Goal: Information Seeking & Learning: Learn about a topic

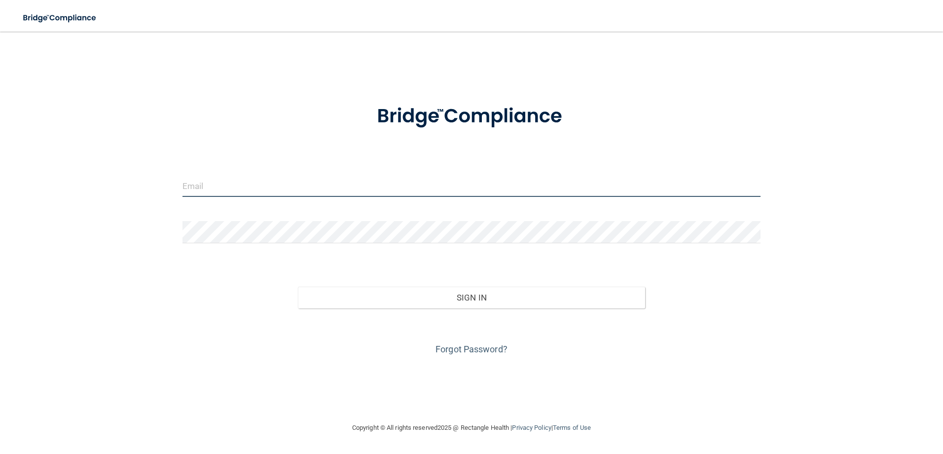
click at [227, 188] on input "email" at bounding box center [471, 186] width 578 height 22
type input "[EMAIL_ADDRESS][DOMAIN_NAME]"
click at [218, 185] on input "email" at bounding box center [471, 186] width 578 height 22
type input "[EMAIL_ADDRESS][DOMAIN_NAME]"
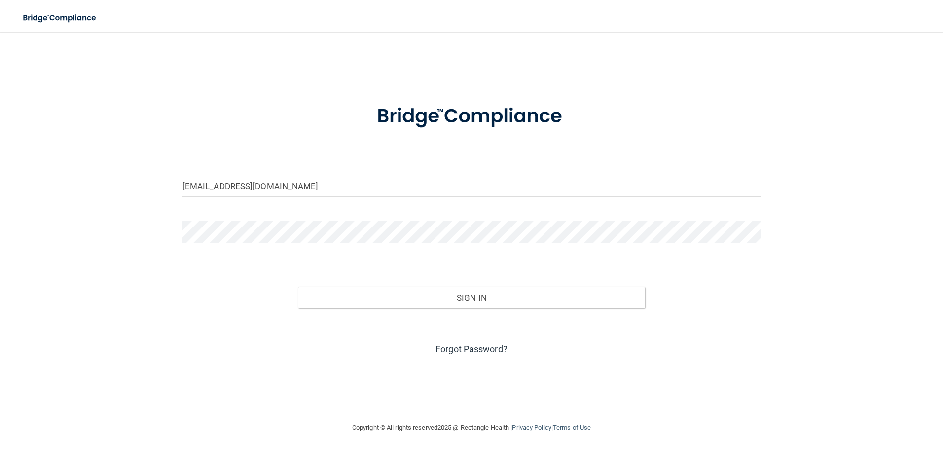
click at [469, 350] on link "Forgot Password?" at bounding box center [471, 349] width 72 height 10
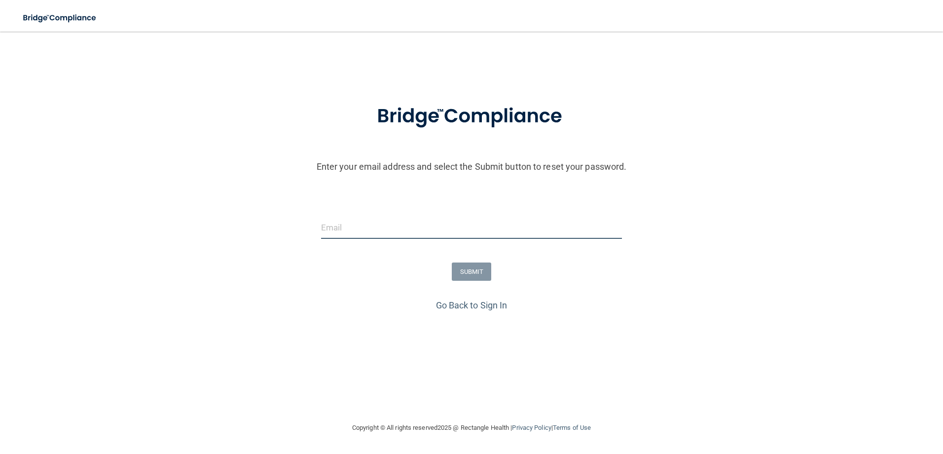
click at [325, 228] on input "email" at bounding box center [471, 227] width 301 height 22
type input "[EMAIL_ADDRESS][DOMAIN_NAME]"
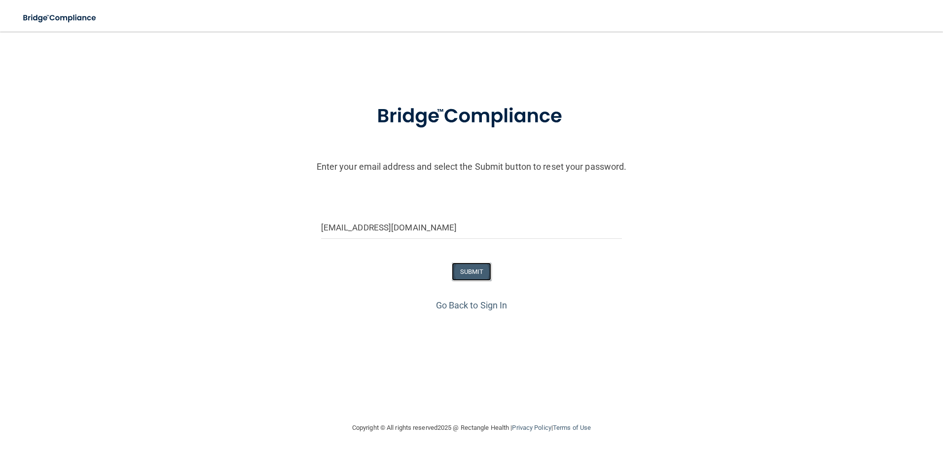
click at [473, 270] on button "SUBMIT" at bounding box center [472, 271] width 40 height 18
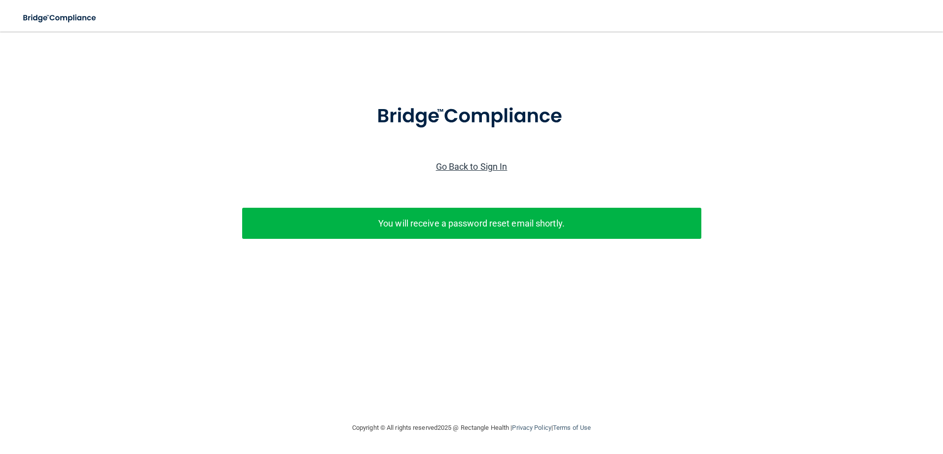
click at [468, 167] on link "Go Back to Sign In" at bounding box center [471, 166] width 71 height 10
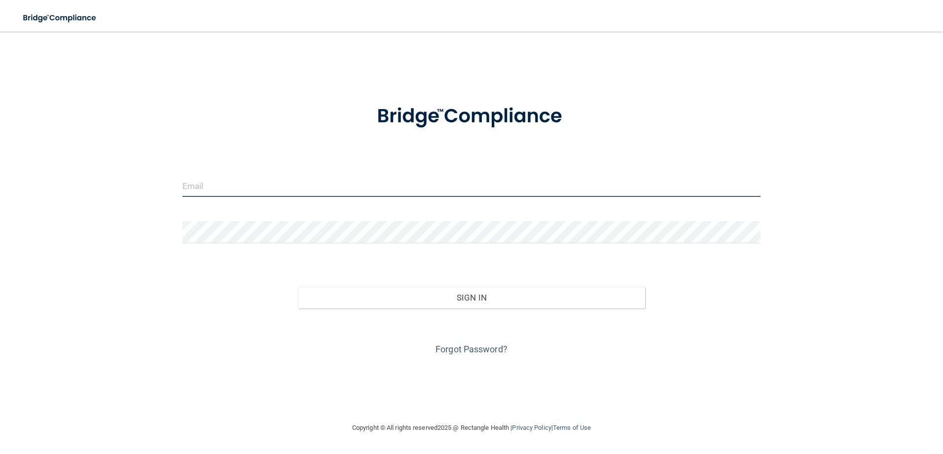
click at [216, 189] on input "email" at bounding box center [471, 186] width 578 height 22
type input "[EMAIL_ADDRESS][DOMAIN_NAME]"
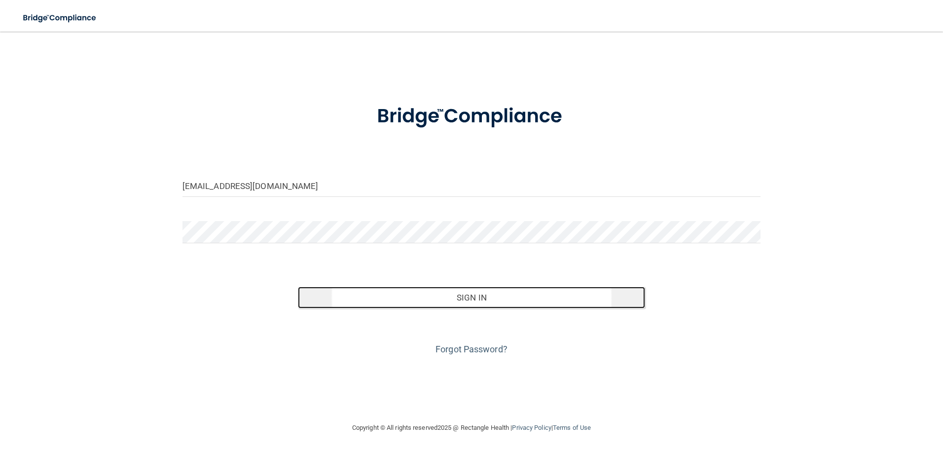
click at [468, 294] on button "Sign In" at bounding box center [471, 297] width 347 height 22
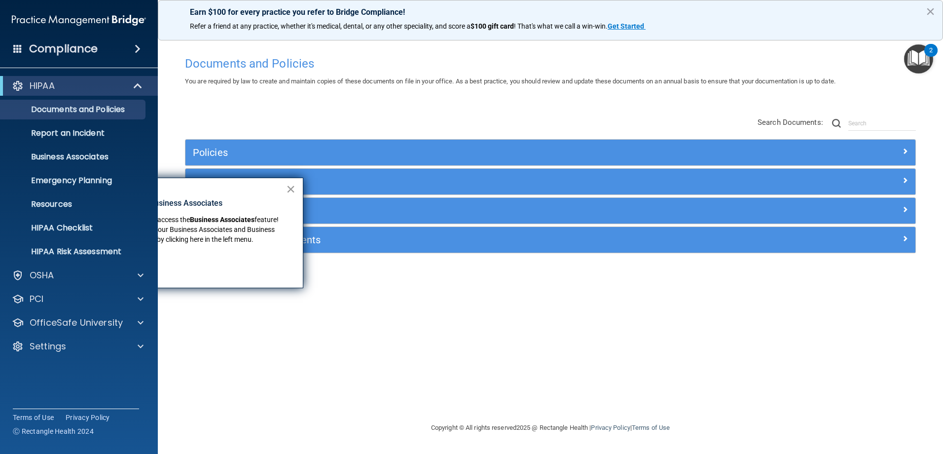
click at [293, 187] on button "×" at bounding box center [290, 189] width 9 height 16
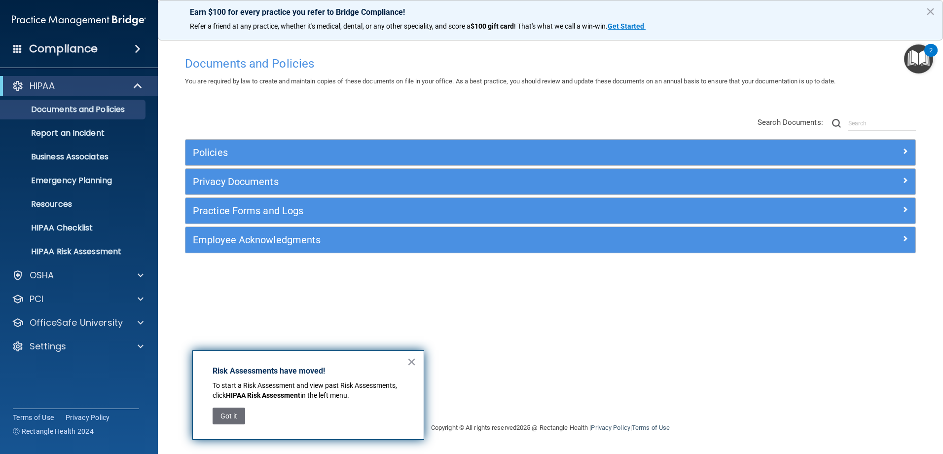
click at [411, 359] on button "×" at bounding box center [411, 361] width 9 height 16
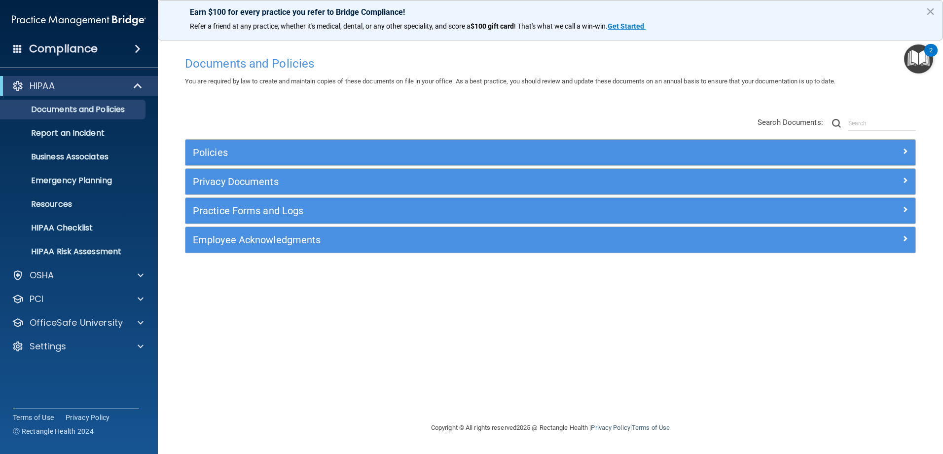
click at [127, 45] on div "Compliance" at bounding box center [79, 49] width 158 height 22
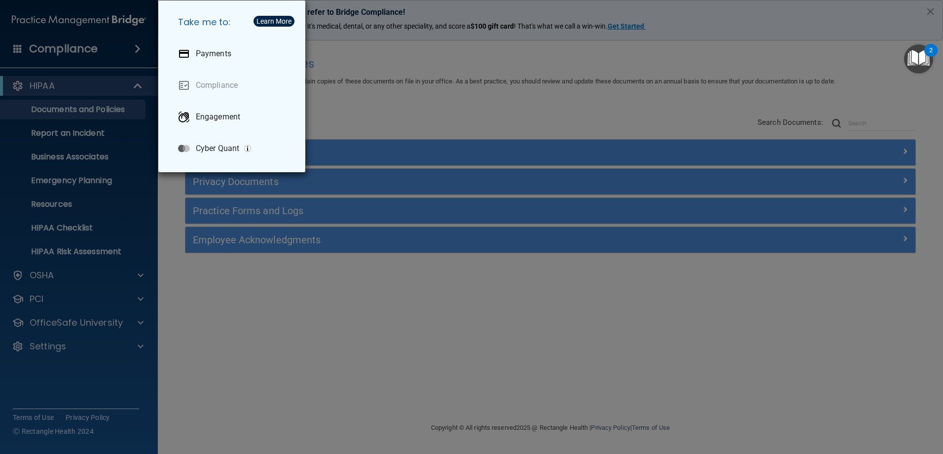
click at [431, 114] on div "Take me to: Payments Compliance Engagement Cyber Quant" at bounding box center [471, 227] width 943 height 454
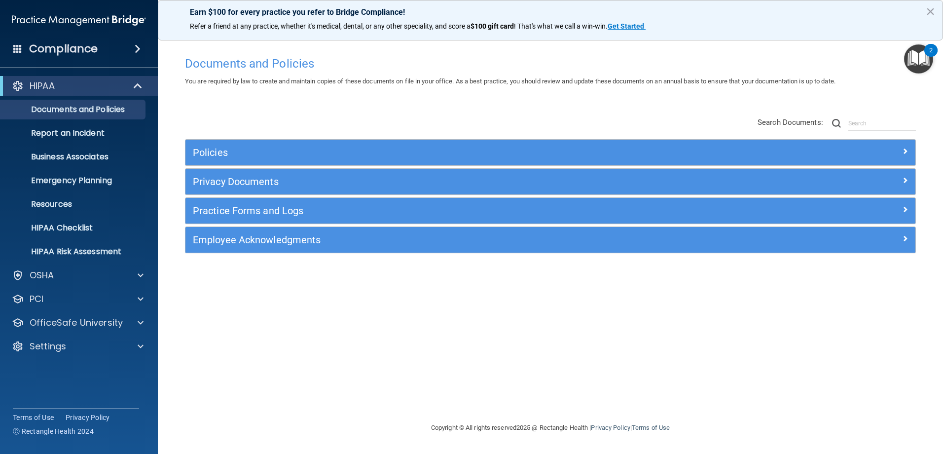
click at [930, 51] on div "2" at bounding box center [930, 56] width 3 height 13
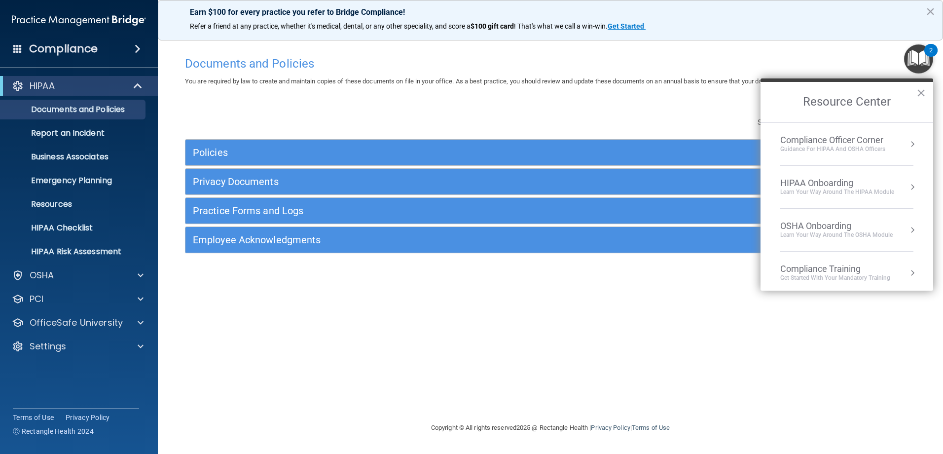
click at [849, 272] on div "Compliance Training" at bounding box center [835, 268] width 110 height 11
click at [918, 91] on button "×" at bounding box center [920, 93] width 9 height 16
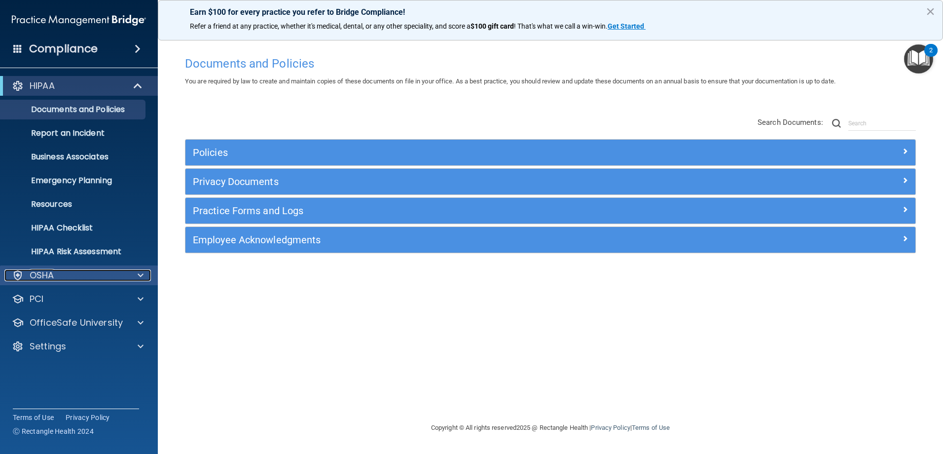
click at [80, 277] on div "OSHA" at bounding box center [65, 275] width 122 height 12
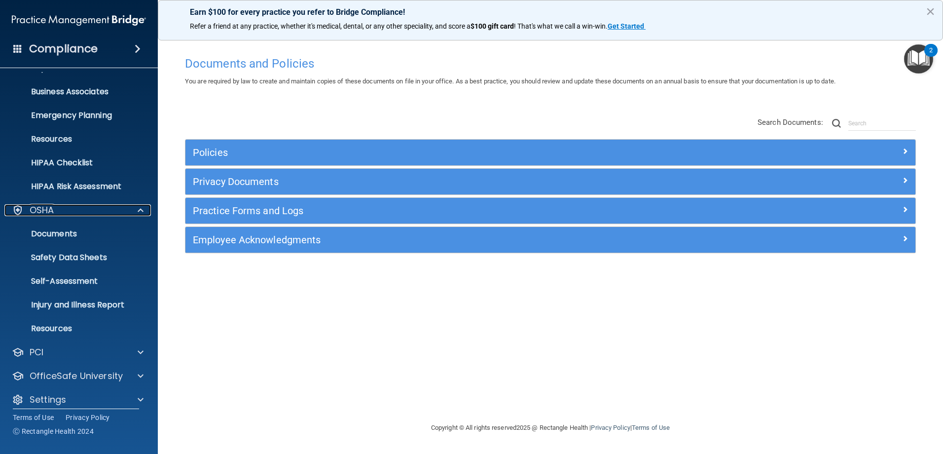
scroll to position [74, 0]
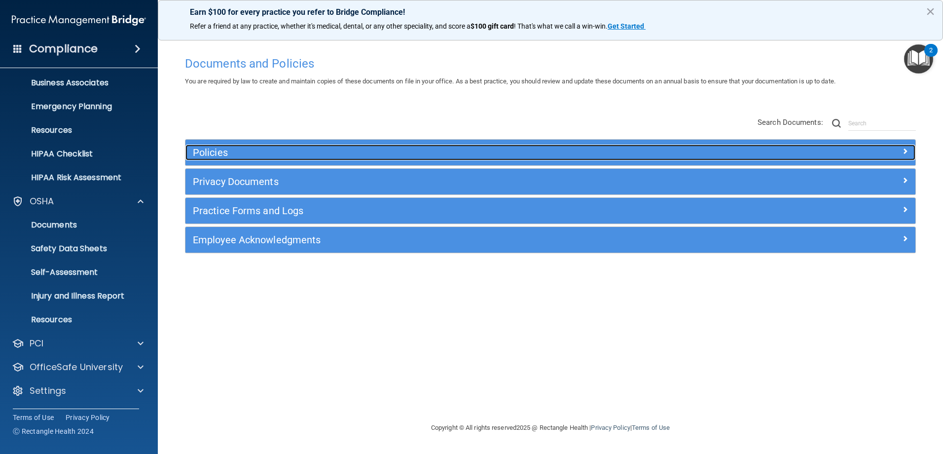
click at [246, 154] on h5 "Policies" at bounding box center [459, 152] width 532 height 11
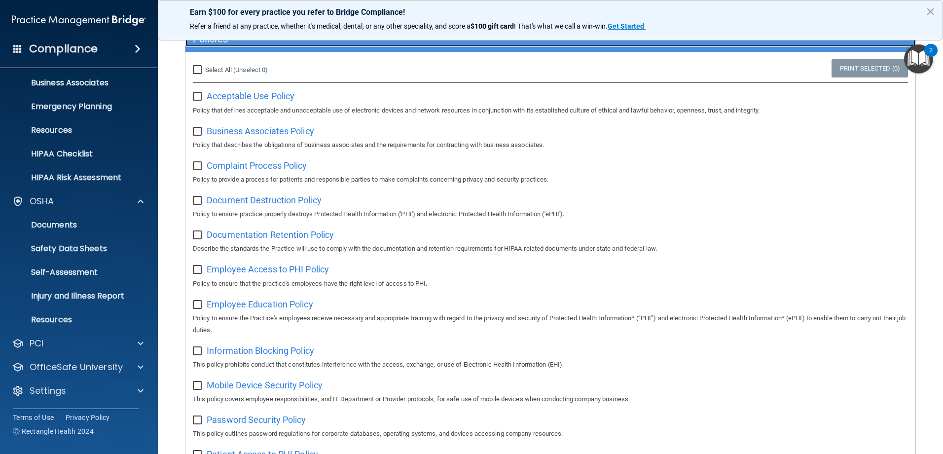
scroll to position [0, 0]
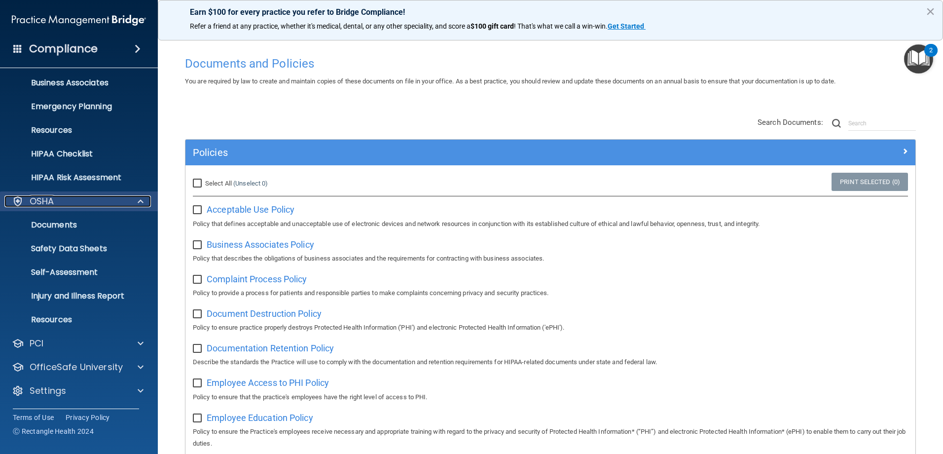
click at [55, 200] on div "OSHA" at bounding box center [65, 201] width 122 height 12
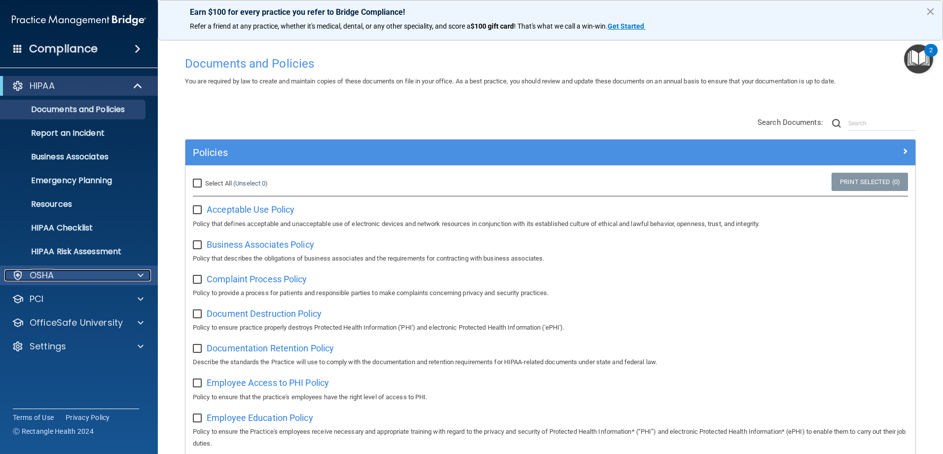
click at [138, 277] on span at bounding box center [141, 275] width 6 height 12
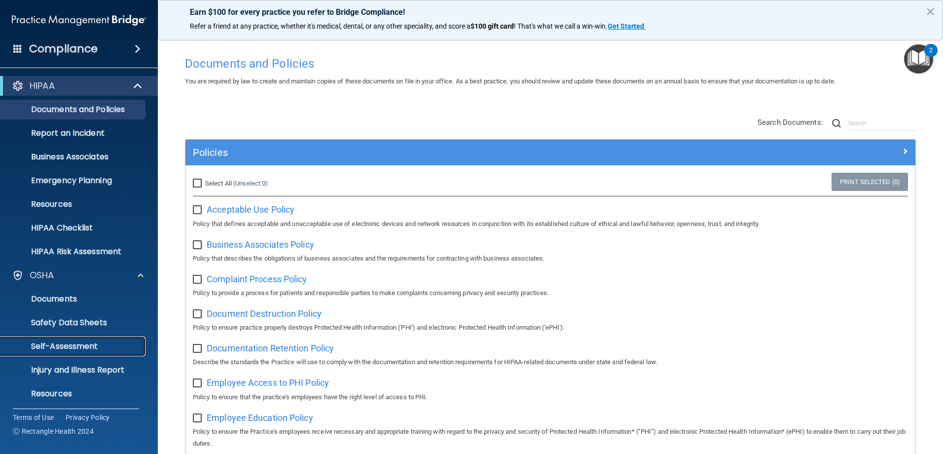
click at [75, 348] on p "Self-Assessment" at bounding box center [73, 346] width 135 height 10
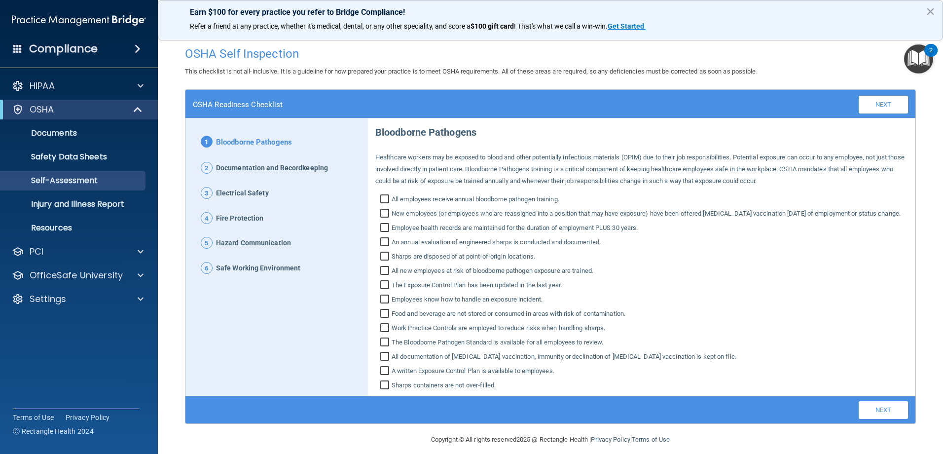
click at [921, 60] on img "Open Resource Center, 2 new notifications" at bounding box center [918, 58] width 29 height 29
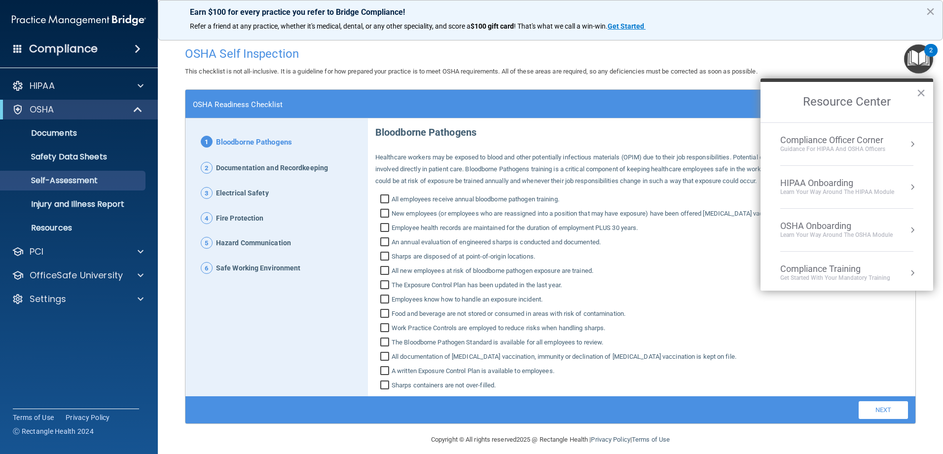
click at [832, 275] on div "Get Started with your mandatory training" at bounding box center [835, 278] width 110 height 8
click at [816, 140] on div "HIPAA Training for Admins" at bounding box center [819, 139] width 103 height 9
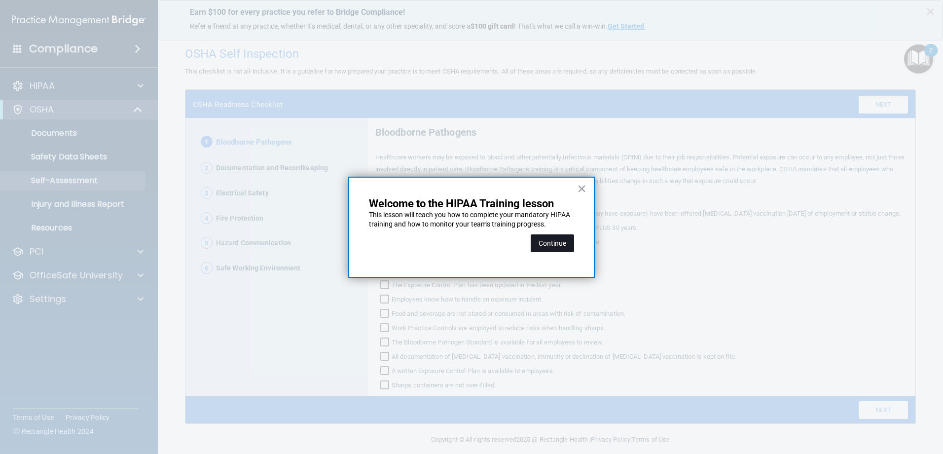
click at [556, 244] on button "Continue" at bounding box center [551, 243] width 43 height 18
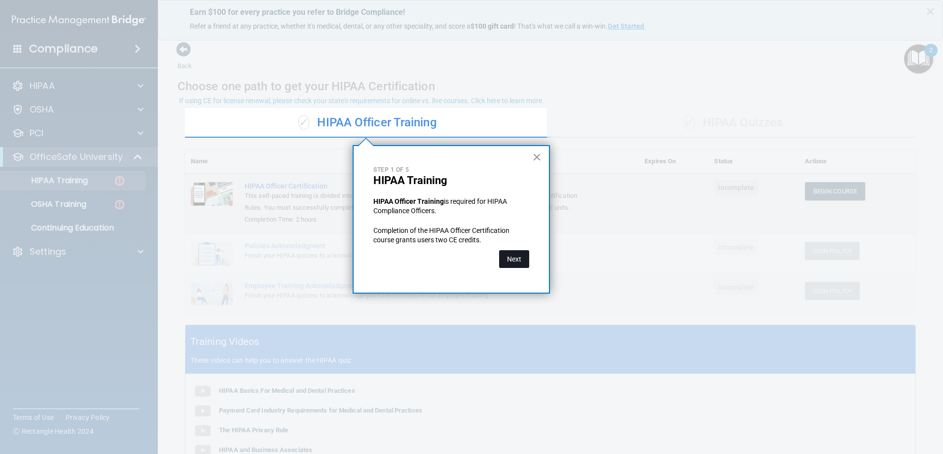
click at [518, 259] on button "Next" at bounding box center [514, 259] width 30 height 18
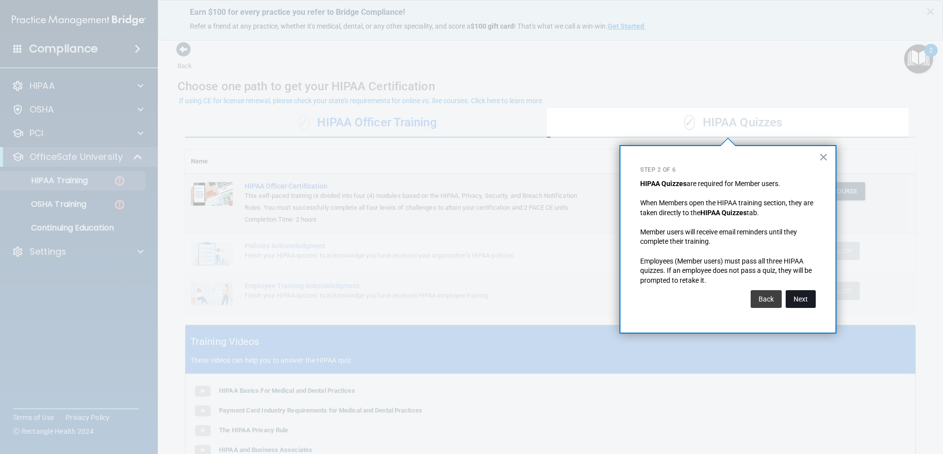
click at [805, 299] on button "Next" at bounding box center [800, 299] width 30 height 18
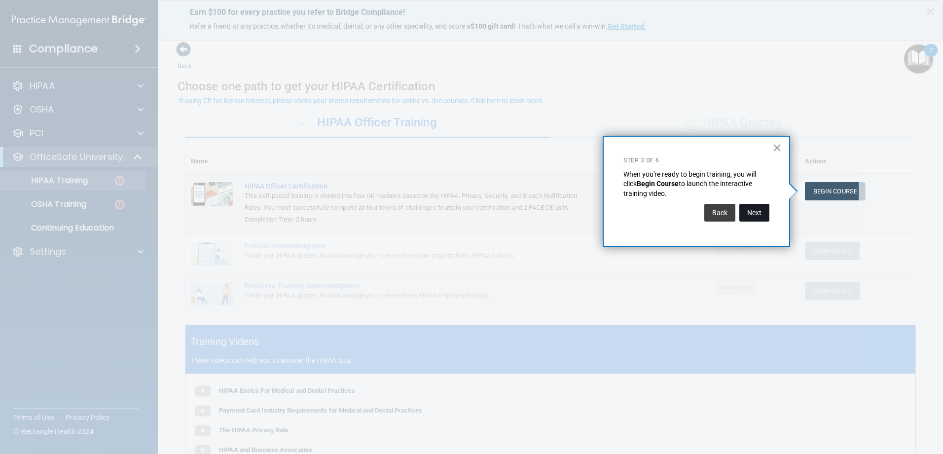
click at [755, 212] on button "Next" at bounding box center [754, 213] width 30 height 18
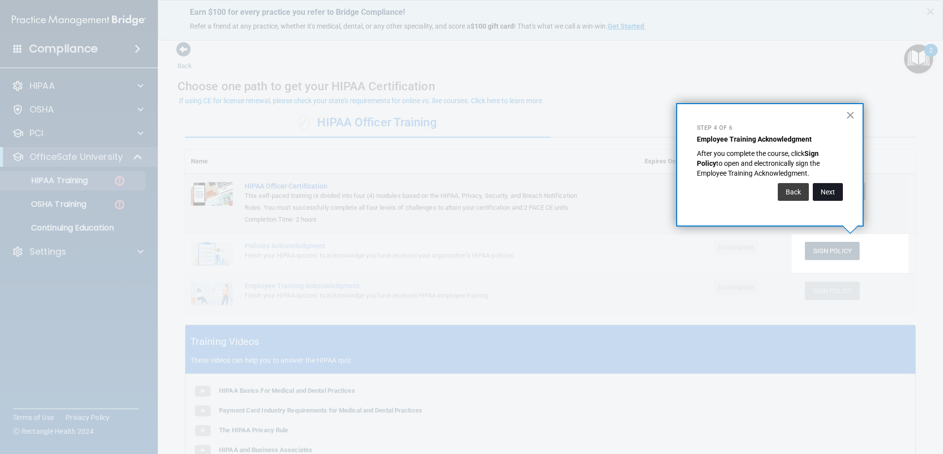
click at [830, 191] on button "Next" at bounding box center [827, 192] width 30 height 18
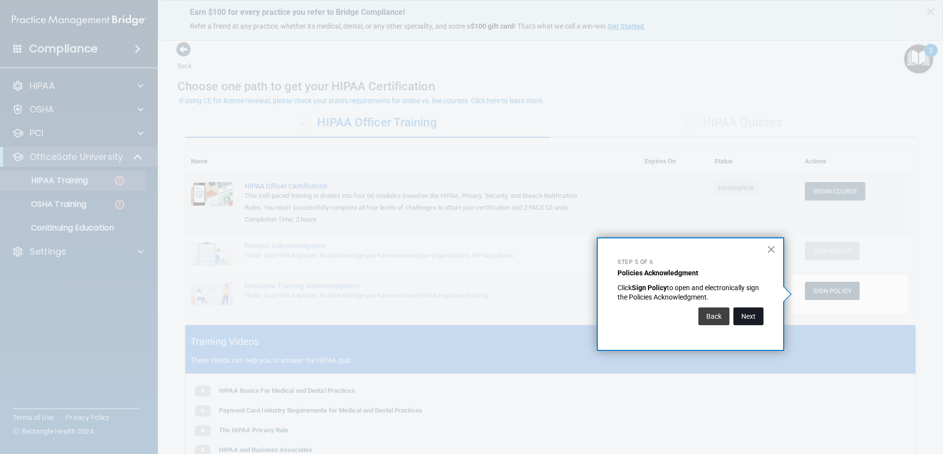
click at [745, 318] on button "Next" at bounding box center [748, 316] width 30 height 18
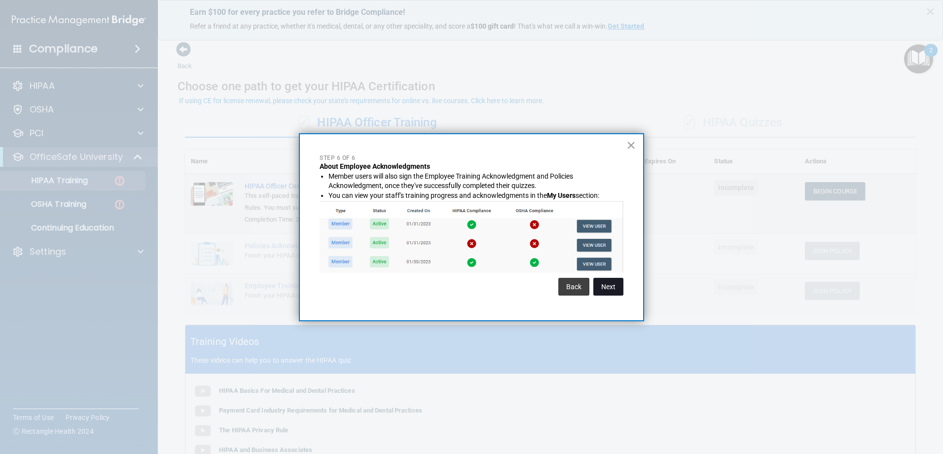
click at [614, 287] on button "Next" at bounding box center [608, 287] width 30 height 18
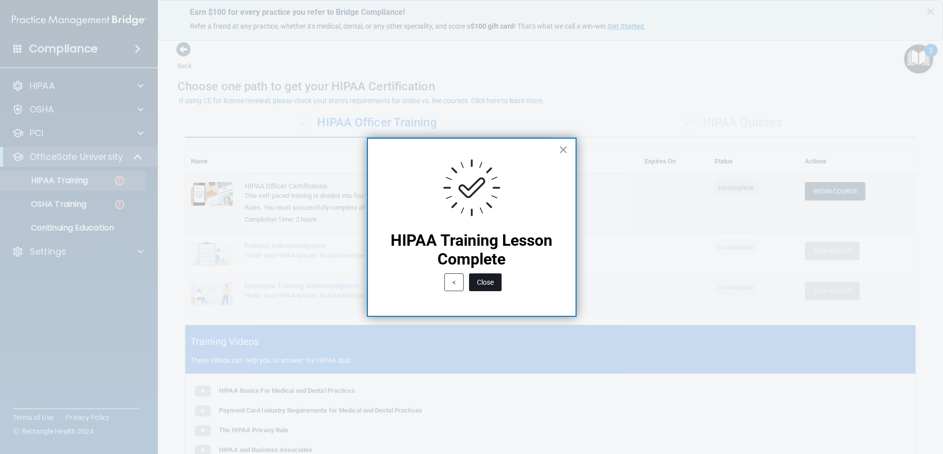
click at [487, 282] on button "Close" at bounding box center [485, 282] width 33 height 18
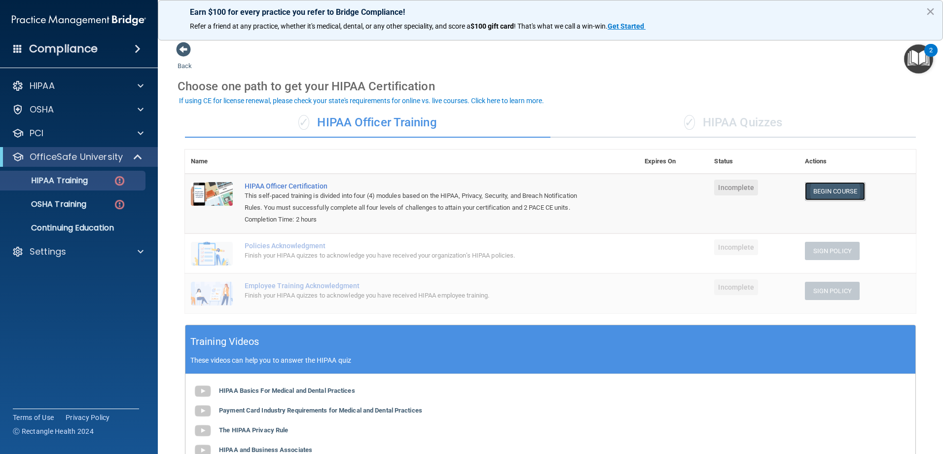
click at [829, 190] on link "Begin Course" at bounding box center [835, 191] width 60 height 18
